Goal: Information Seeking & Learning: Find contact information

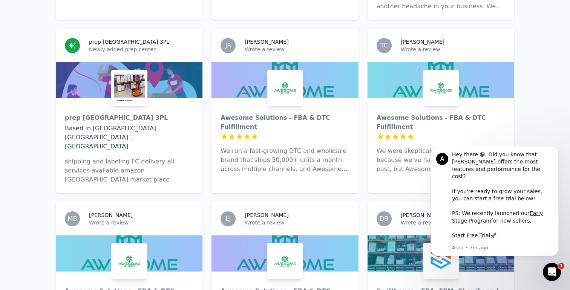
scroll to position [1684, 0]
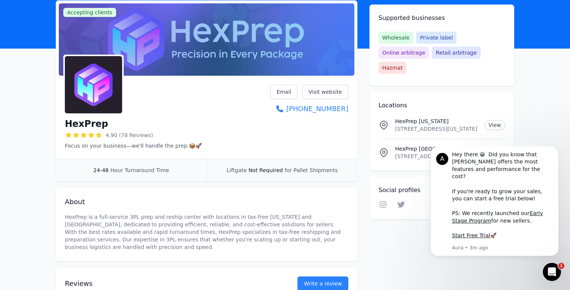
scroll to position [54, 0]
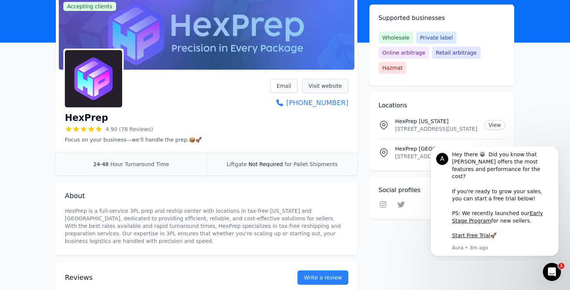
click at [331, 86] on link "Visit website" at bounding box center [325, 86] width 46 height 14
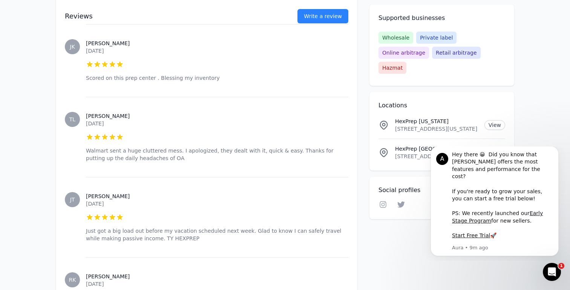
scroll to position [530, 0]
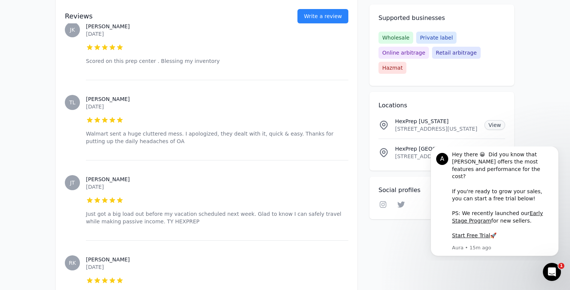
click at [494, 120] on link "View" at bounding box center [494, 125] width 21 height 10
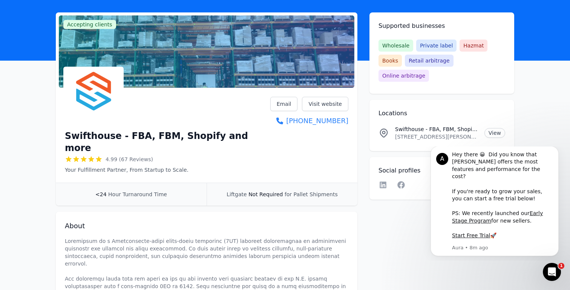
scroll to position [40, 0]
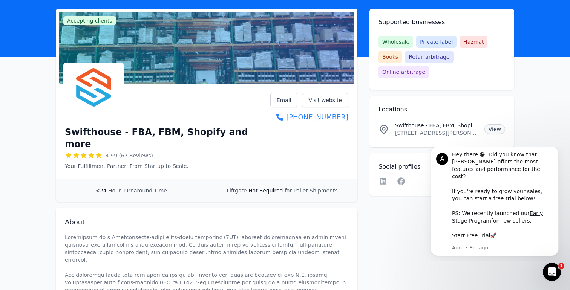
click at [491, 124] on link "View" at bounding box center [494, 129] width 21 height 10
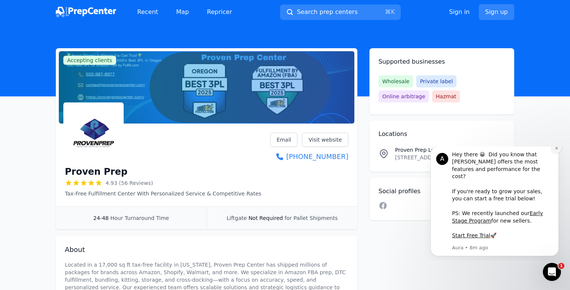
click at [557, 150] on icon "Dismiss notification" at bounding box center [556, 148] width 4 height 4
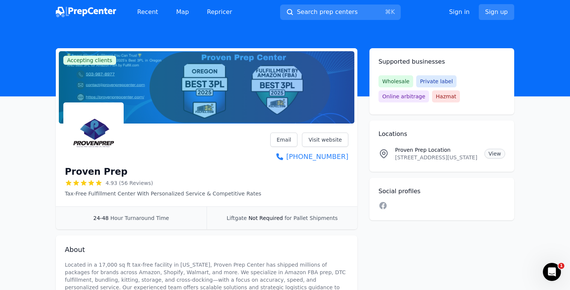
click at [496, 155] on link "View" at bounding box center [494, 154] width 21 height 10
